Goal: Browse casually: Explore the website without a specific task or goal

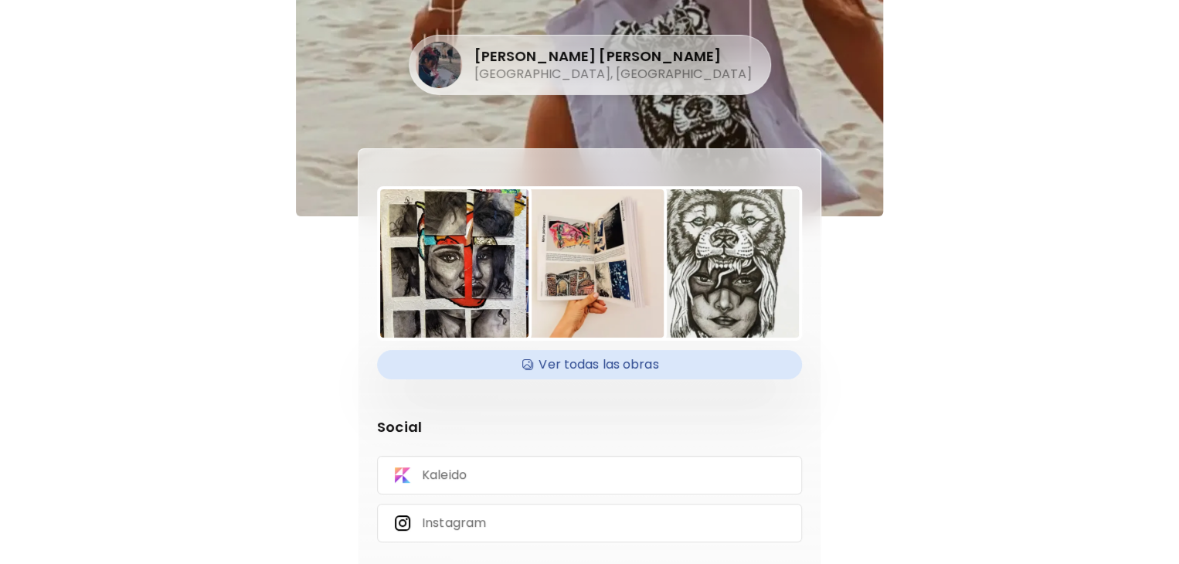
click at [618, 361] on h4 "Ver todas las obras" at bounding box center [589, 364] width 407 height 23
click at [615, 261] on img at bounding box center [590, 263] width 148 height 148
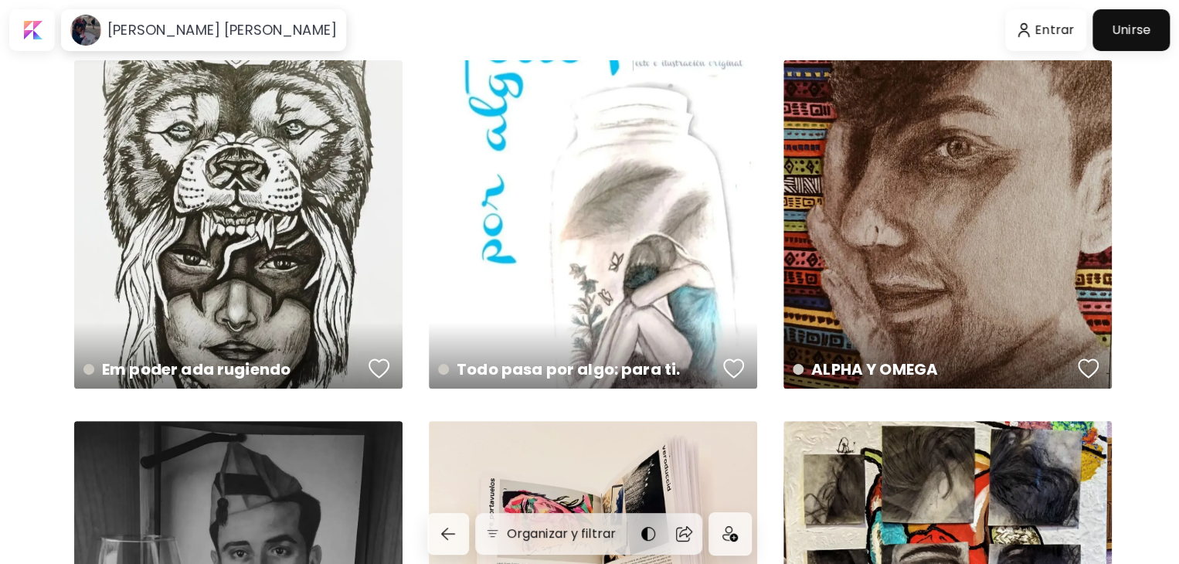
scroll to position [271, 0]
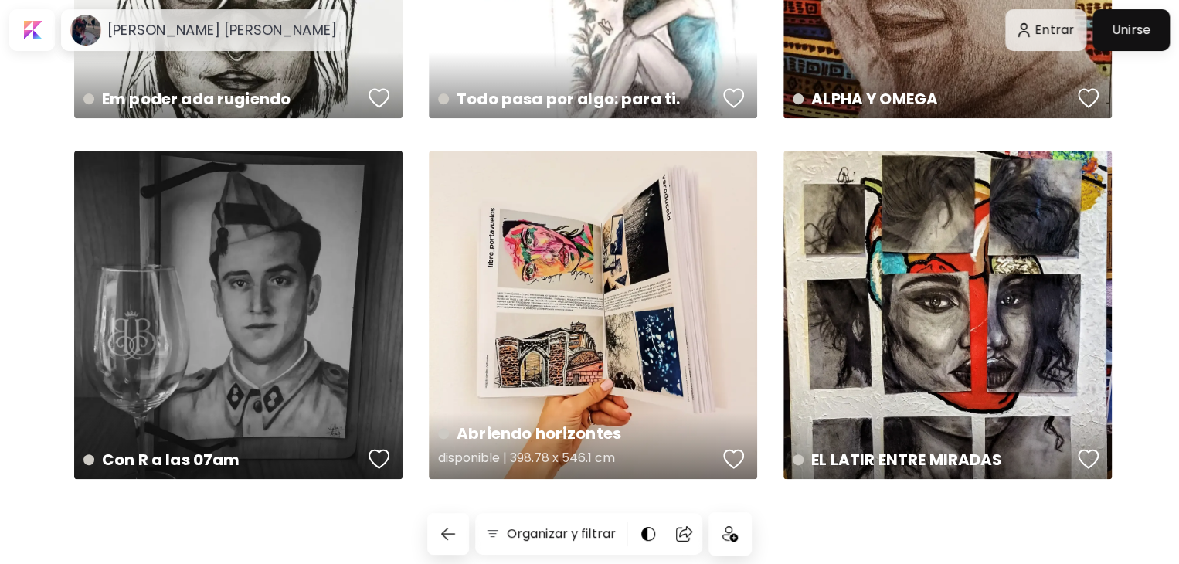
click at [571, 230] on div "Abriendo horizontes disponible | 398.78 x 546.1 cm" at bounding box center [593, 315] width 328 height 328
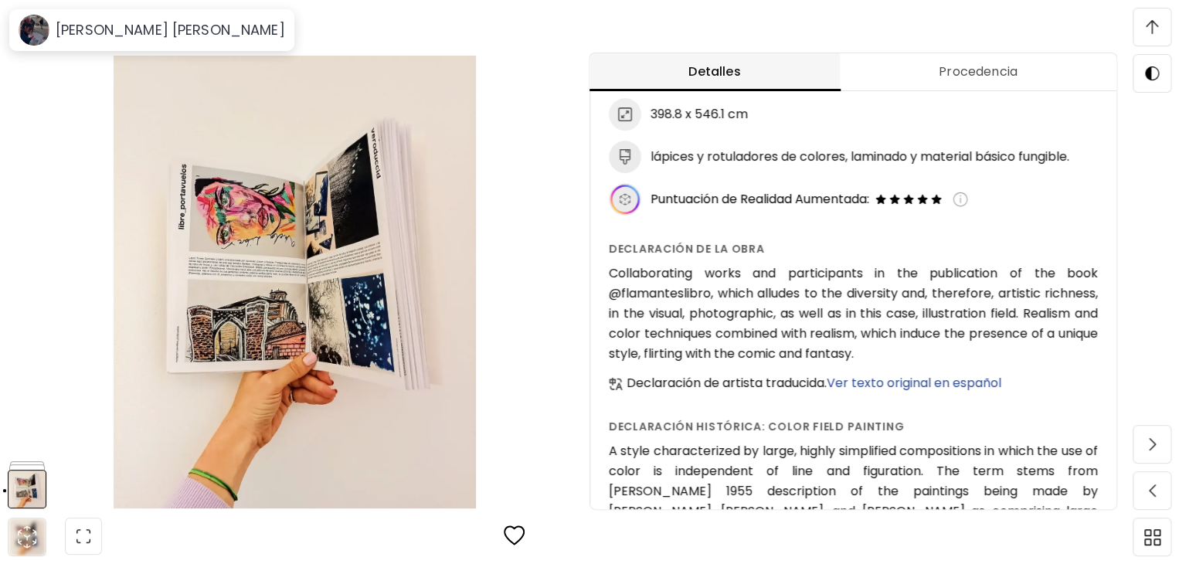
scroll to position [203, 0]
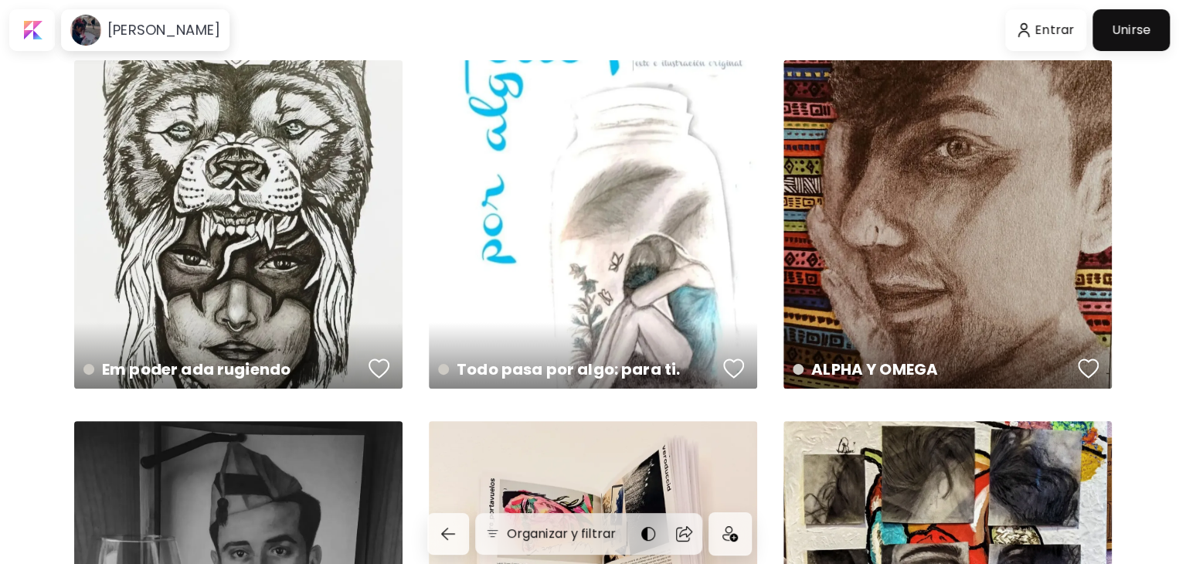
scroll to position [271, 0]
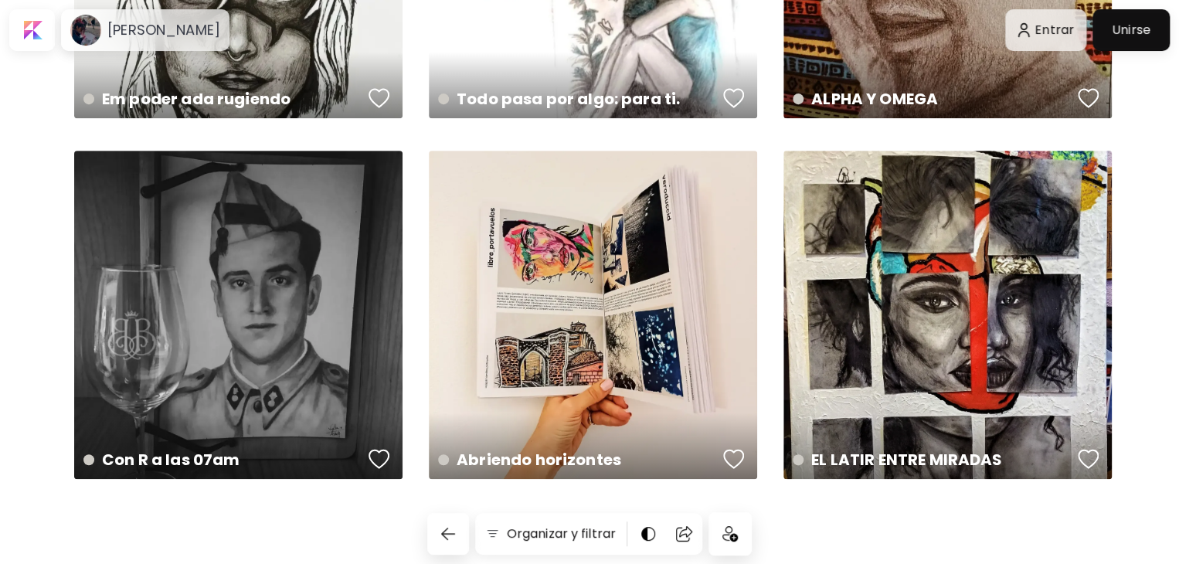
click at [1125, 19] on div at bounding box center [1132, 30] width 70 height 34
